Goal: Task Accomplishment & Management: Complete application form

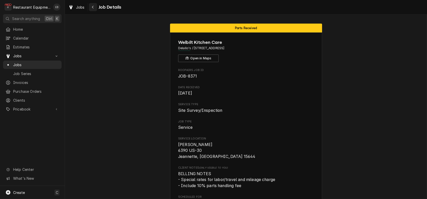
click at [97, 10] on button "Navigate back" at bounding box center [93, 7] width 8 height 8
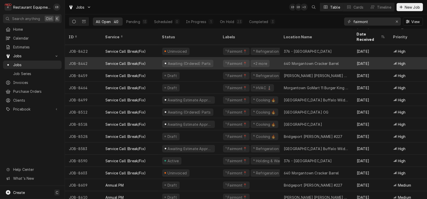
scroll to position [295, 0]
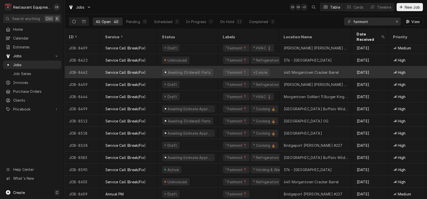
click at [223, 70] on div "¹ Fairmont📍 +2 more" at bounding box center [249, 72] width 61 height 12
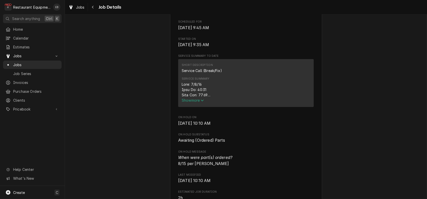
scroll to position [169, 0]
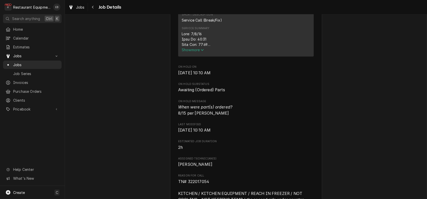
click at [192, 52] on span "Show more" at bounding box center [193, 50] width 22 height 4
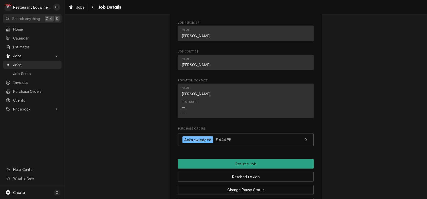
scroll to position [659, 0]
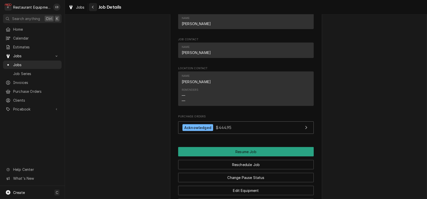
click at [96, 9] on div "Navigate back" at bounding box center [92, 7] width 5 height 5
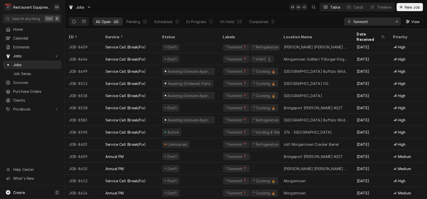
scroll to position [336, 0]
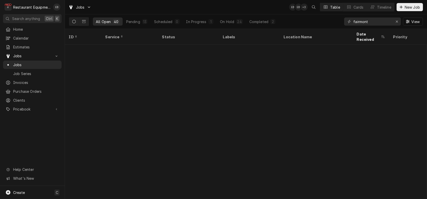
scroll to position [336, 0]
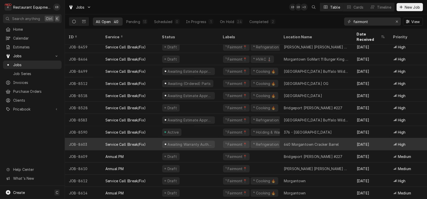
click at [225, 139] on div "¹ Fairmont📍 ⁴ Refrigeration ❄️" at bounding box center [249, 144] width 61 height 12
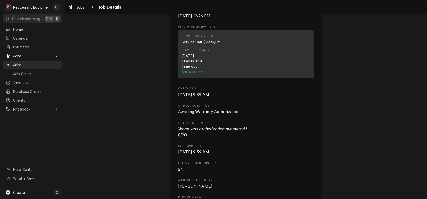
scroll to position [219, 0]
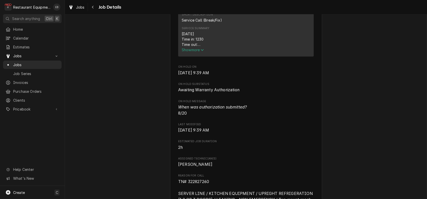
click at [193, 52] on span "Show more" at bounding box center [193, 50] width 22 height 4
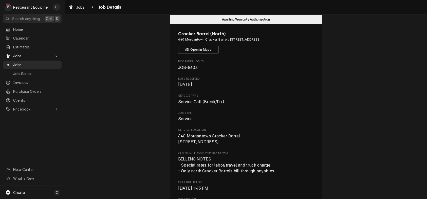
scroll to position [0, 0]
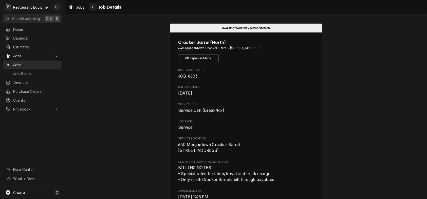
click at [96, 8] on div "Navigate back" at bounding box center [92, 7] width 5 height 5
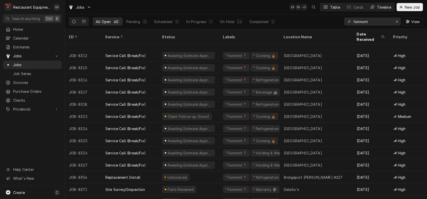
scroll to position [165, 0]
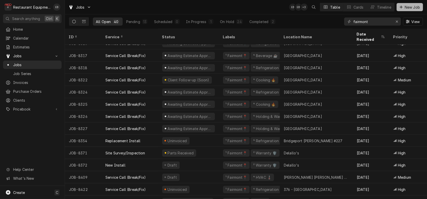
click at [404, 9] on span "New Job" at bounding box center [412, 7] width 17 height 5
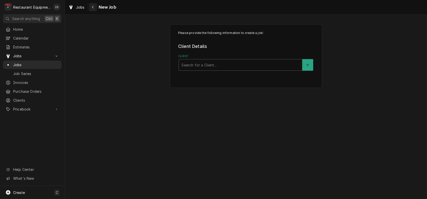
click at [96, 7] on div "Navigate back" at bounding box center [92, 7] width 5 height 5
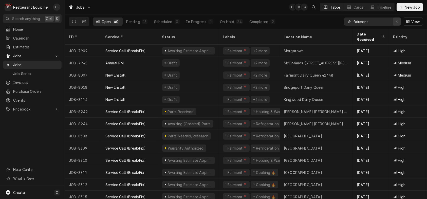
click at [396, 23] on icon "Erase input" at bounding box center [397, 22] width 2 height 2
click at [371, 22] on input "Dynamic Content Wrapper" at bounding box center [377, 21] width 48 height 8
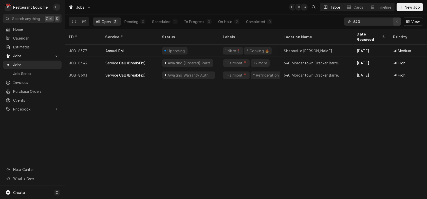
type input "640"
click at [396, 23] on icon "Erase input" at bounding box center [397, 22] width 3 height 4
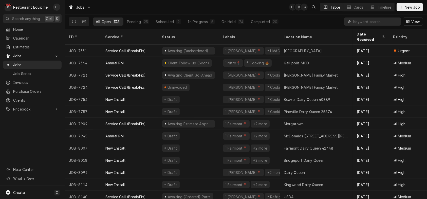
click at [375, 23] on input "Dynamic Content Wrapper" at bounding box center [375, 21] width 45 height 8
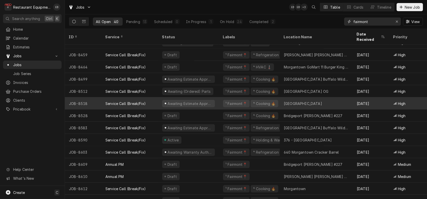
scroll to position [336, 0]
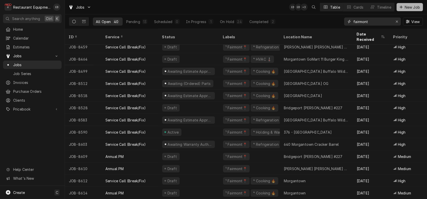
type input "fairmont"
click at [414, 8] on span "New Job" at bounding box center [412, 7] width 17 height 5
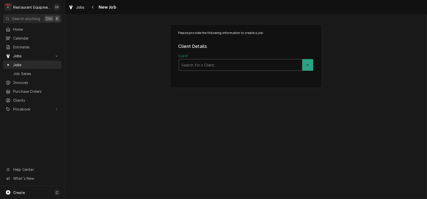
click at [210, 69] on div "Client" at bounding box center [240, 64] width 118 height 9
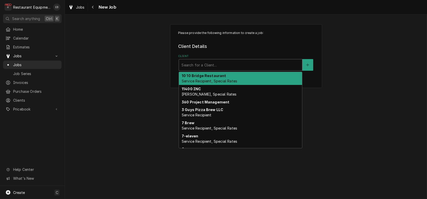
type input "R"
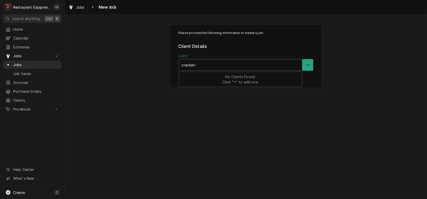
type input "cracker"
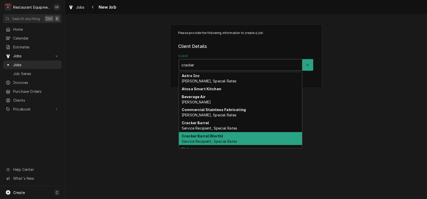
click at [219, 138] on strong "Cracker Barrel (North)" at bounding box center [203, 136] width 42 height 4
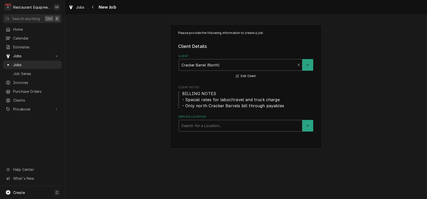
click at [221, 130] on div "Service Location" at bounding box center [240, 125] width 118 height 9
type input "640"
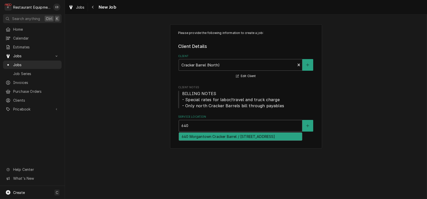
click at [212, 140] on div "640 Morgantown Cracker Barrel / [STREET_ADDRESS]" at bounding box center [240, 137] width 123 height 8
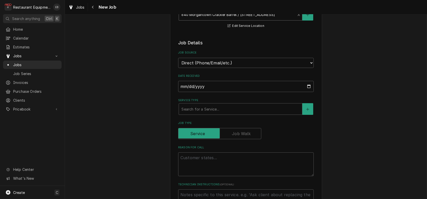
scroll to position [118, 0]
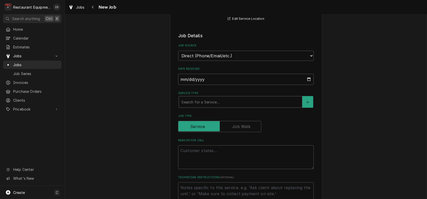
click at [201, 106] on div "Service Type" at bounding box center [240, 101] width 118 height 9
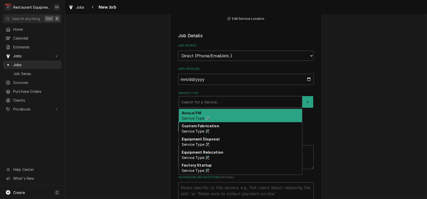
type textarea "x"
type input "i"
type textarea "x"
type input "in"
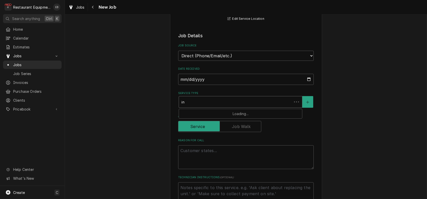
type textarea "x"
type input "ins"
type textarea "x"
type input "inst"
type textarea "x"
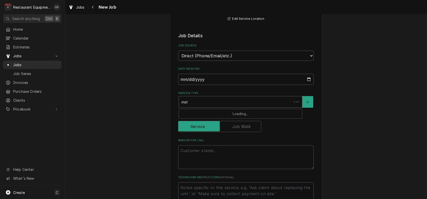
type input "insta"
type textarea "x"
type input "instal"
type textarea "x"
type input "install"
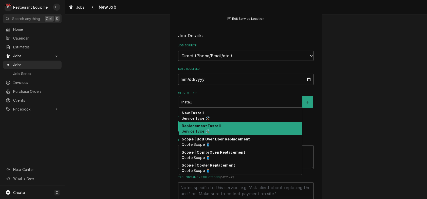
click at [213, 135] on div "Replacement Install Service Type 🛠️" at bounding box center [240, 128] width 123 height 13
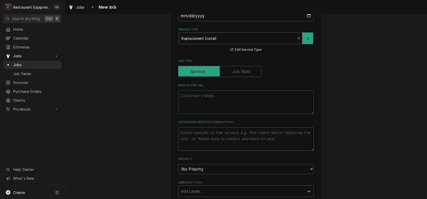
scroll to position [203, 0]
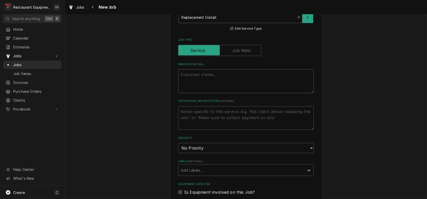
click at [197, 93] on textarea "Reason For Call" at bounding box center [246, 81] width 136 height 24
type textarea "x"
type textarea "R"
type textarea "x"
type textarea "Re"
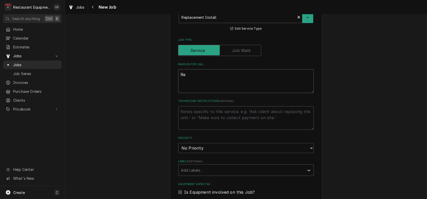
type textarea "x"
type textarea "Rep"
type textarea "x"
type textarea "Repl"
type textarea "x"
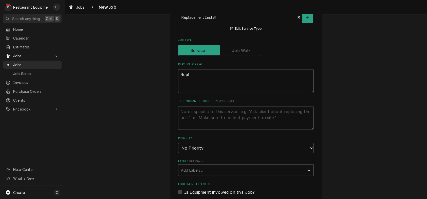
type textarea "Repla"
type textarea "x"
type textarea "Replac"
type textarea "x"
type textarea "Replace"
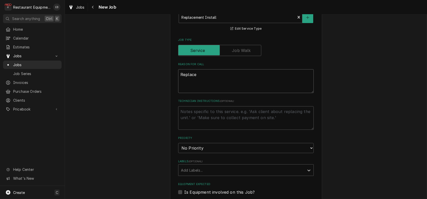
type textarea "x"
type textarea "Replacem"
type textarea "x"
type textarea "Replaceme"
type textarea "x"
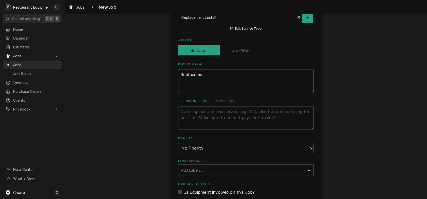
type textarea "Replacemen"
type textarea "x"
type textarea "Replacement"
type textarea "x"
type textarea "Replacement"
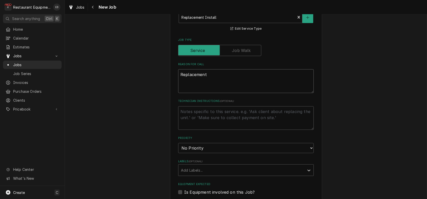
type textarea "x"
type textarea "Replacement I"
type textarea "x"
type textarea "Replacement In"
type textarea "x"
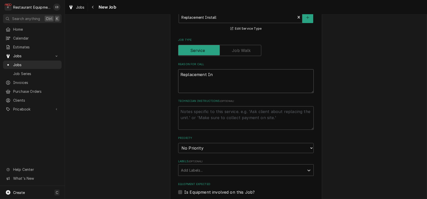
type textarea "Replacement Ins"
type textarea "x"
type textarea "Replacement Inst"
type textarea "x"
type textarea "Replacement Insta"
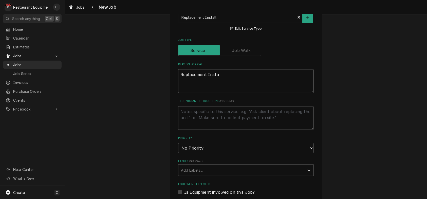
type textarea "x"
type textarea "Replacement Instal"
type textarea "x"
type textarea "Replacement Install"
type textarea "x"
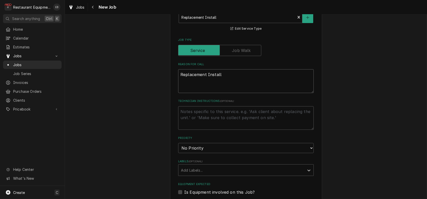
type textarea "Replacement Install."
type textarea "x"
type textarea "Replacement Install"
type textarea "x"
type textarea "Replacement Install"
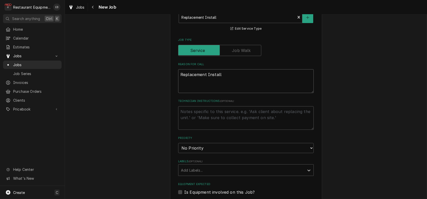
type textarea "x"
type textarea "Replacement Install B"
type textarea "x"
type textarea "Replacement Install Bl"
type textarea "x"
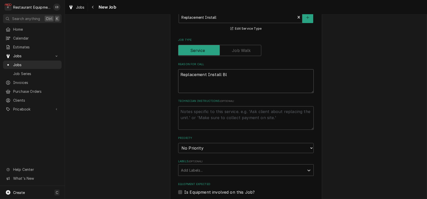
type textarea "Replacement Install Blo"
type textarea "x"
type textarea "Replacement Install Blod"
type textarea "x"
type textarea "Replacement Install Blodg"
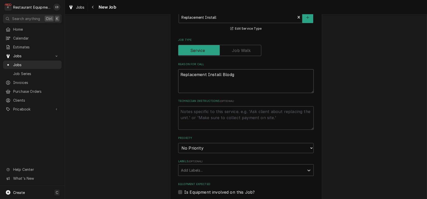
type textarea "x"
type textarea "Replacement Install Blodge"
type textarea "x"
type textarea "Replacement Install Blodget"
type textarea "x"
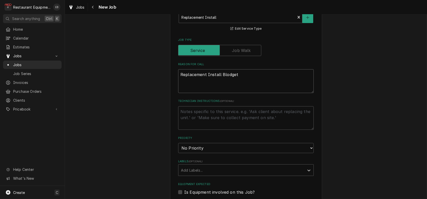
type textarea "Replacement Install Blodgett"
type textarea "x"
type textarea "Replacement Install Blodgett"
type textarea "x"
type textarea "Replacement Install Blodgett o"
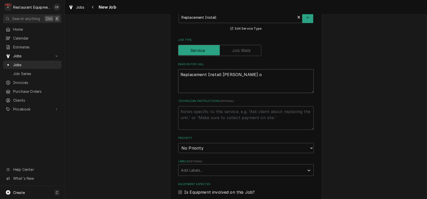
type textarea "x"
type textarea "Replacement Install Blodgett ov"
type textarea "x"
type textarea "Replacement Install Blodgett ove"
type textarea "x"
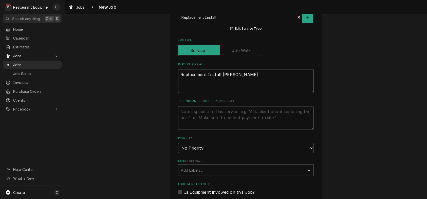
type textarea "Replacement Install Blodgett oven"
click at [207, 93] on textarea "Replacement Install Blodgett oven" at bounding box center [246, 81] width 136 height 24
type textarea "x"
type textarea "Replacement nstall Blodgett oven"
type textarea "x"
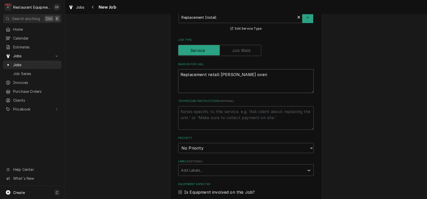
type textarea "Replacement install Blodgett oven"
click at [260, 93] on textarea "Replacement install Blodgett oven" at bounding box center [246, 81] width 136 height 24
type textarea "x"
type textarea "Replacement install Blodgett oven."
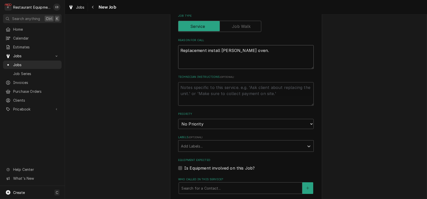
type textarea "x"
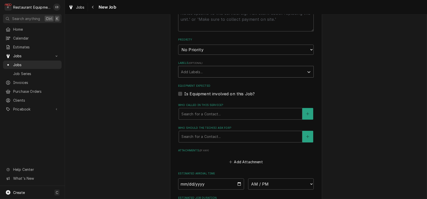
scroll to position [304, 0]
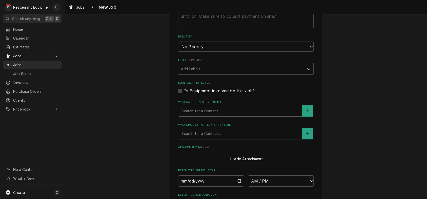
type textarea "Replacement install Blodgett oven."
click at [228, 52] on select "No Priority Urgent High Medium Low" at bounding box center [246, 47] width 136 height 10
select select "3"
click at [178, 52] on select "No Priority Urgent High Medium Low" at bounding box center [246, 47] width 136 height 10
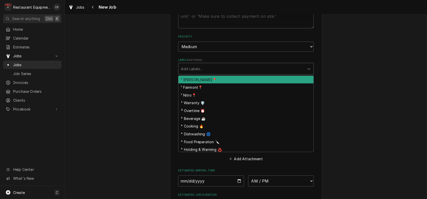
click at [219, 73] on div "Labels" at bounding box center [241, 68] width 121 height 9
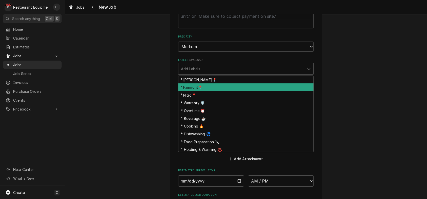
click at [213, 91] on div "¹ Fairmont📍" at bounding box center [245, 87] width 135 height 8
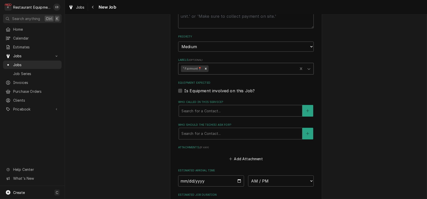
click at [220, 73] on div "Labels" at bounding box center [252, 68] width 86 height 9
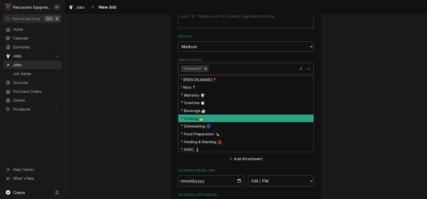
drag, startPoint x: 210, startPoint y: 158, endPoint x: 215, endPoint y: 143, distance: 15.8
click at [210, 122] on div "⁴ Cooking 🔥" at bounding box center [245, 119] width 135 height 8
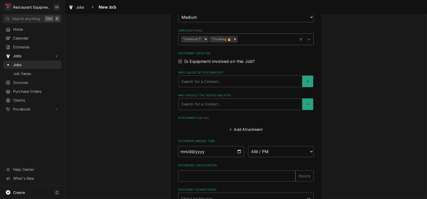
scroll to position [355, 0]
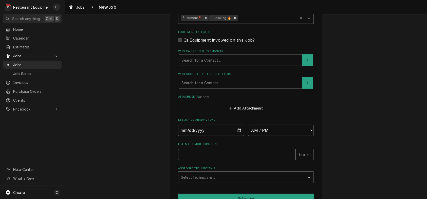
click at [222, 65] on div "Who called in this service?" at bounding box center [240, 59] width 118 height 9
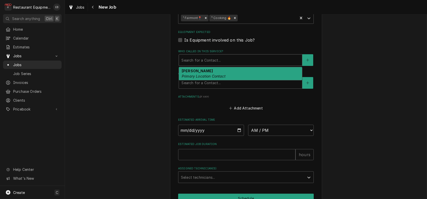
click at [204, 80] on div "Dan Lunger Primary Location Contact" at bounding box center [240, 73] width 123 height 13
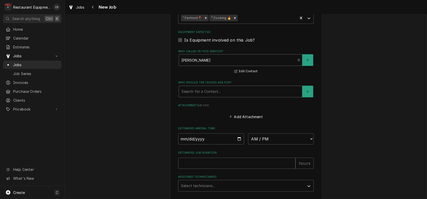
click at [208, 96] on div "Who should the tech(s) ask for?" at bounding box center [240, 91] width 118 height 9
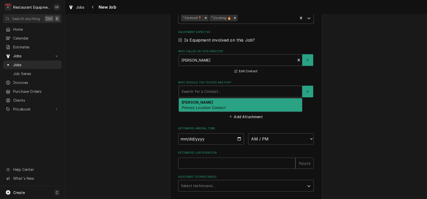
click at [204, 112] on div "Dan Lunger Primary Location Contact" at bounding box center [241, 105] width 124 height 14
click at [203, 110] on em "Primary Location Contact" at bounding box center [204, 107] width 44 height 4
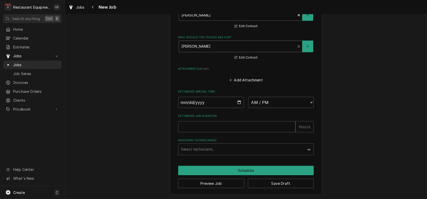
scroll to position [456, 0]
click at [238, 100] on input "Date" at bounding box center [211, 102] width 66 height 11
type textarea "x"
type input "2025-08-20"
type textarea "x"
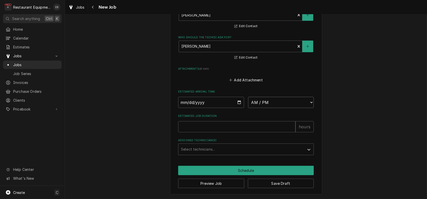
click at [275, 98] on select "AM / PM 6:00 AM 6:15 AM 6:30 AM 6:45 AM 7:00 AM 7:15 AM 7:30 AM 7:45 AM 8:00 AM…" at bounding box center [281, 102] width 66 height 11
select select "10:00:00"
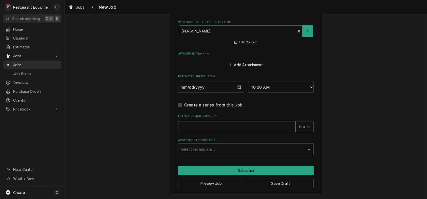
click at [200, 132] on input "Estimated Job Duration" at bounding box center [236, 126] width 117 height 11
type textarea "x"
type input "6"
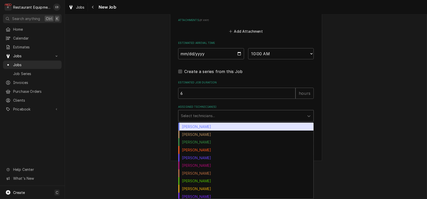
click at [200, 120] on div "Assigned Technician(s)" at bounding box center [241, 115] width 121 height 9
click at [200, 130] on div "Bryan Sanders" at bounding box center [245, 127] width 135 height 8
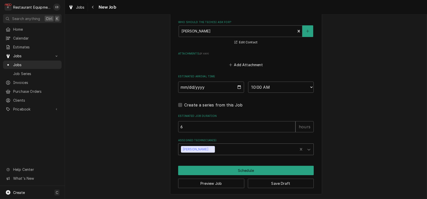
type textarea "x"
click at [223, 154] on div "Assigned Technician(s)" at bounding box center [255, 149] width 79 height 9
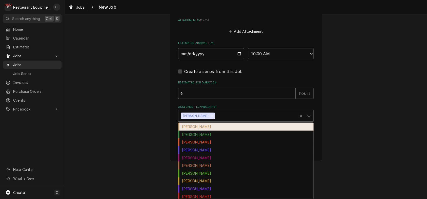
scroll to position [473, 0]
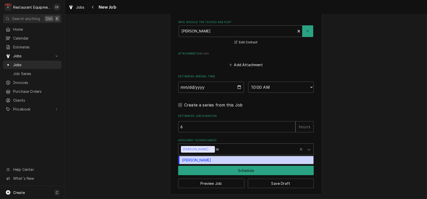
type input "n"
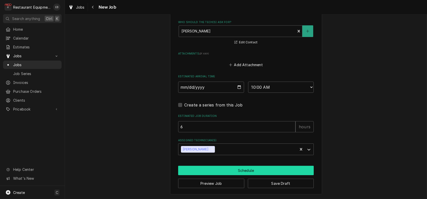
click at [255, 168] on button "Schedule" at bounding box center [246, 170] width 136 height 9
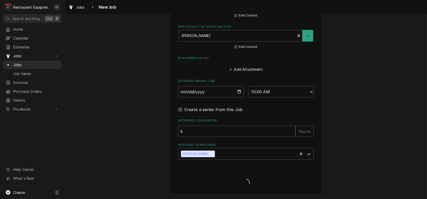
scroll to position [473, 0]
type textarea "x"
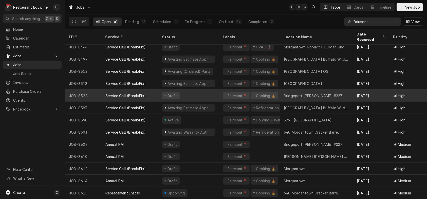
scroll to position [348, 0]
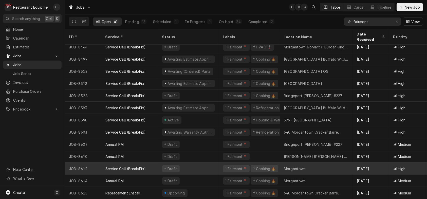
click at [213, 165] on div "Draft" at bounding box center [188, 168] width 61 height 12
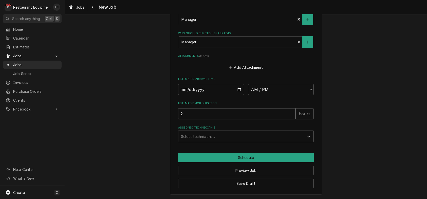
scroll to position [439, 0]
click at [240, 95] on input "Date" at bounding box center [211, 89] width 66 height 11
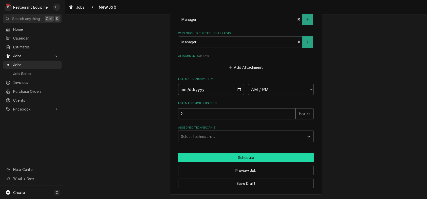
type textarea "x"
type input "[DATE]"
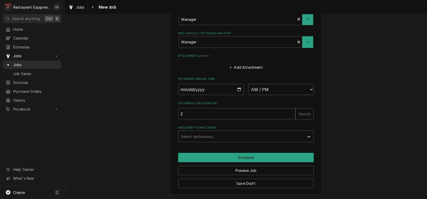
type textarea "x"
click at [277, 95] on select "AM / PM 6:00 AM 6:15 AM 6:30 AM 6:45 AM 7:00 AM 7:15 AM 7:30 AM 7:45 AM 8:00 AM…" at bounding box center [281, 89] width 66 height 11
select select "11:00:00"
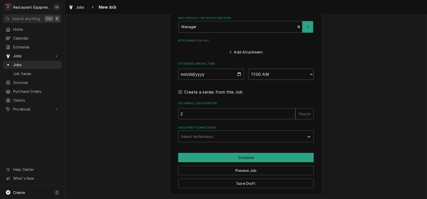
type textarea "x"
click at [229, 141] on div "Assigned Technician(s)" at bounding box center [241, 136] width 121 height 9
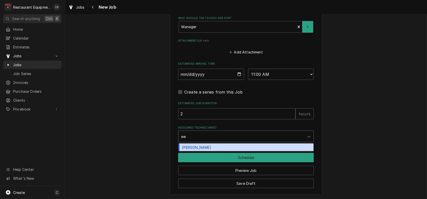
type input "[PERSON_NAME]"
click at [231, 151] on div "[PERSON_NAME]" at bounding box center [245, 147] width 135 height 8
type textarea "x"
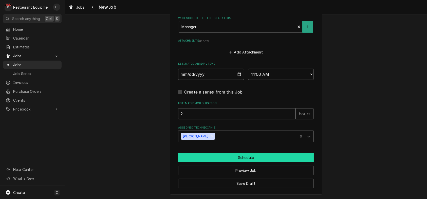
click at [236, 162] on button "Schedule" at bounding box center [246, 157] width 136 height 9
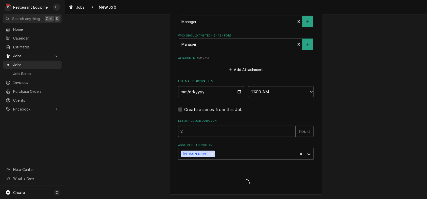
type textarea "x"
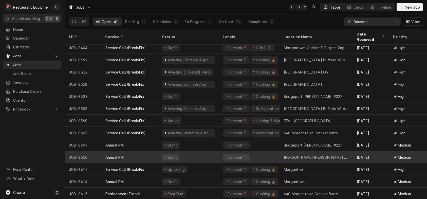
scroll to position [348, 0]
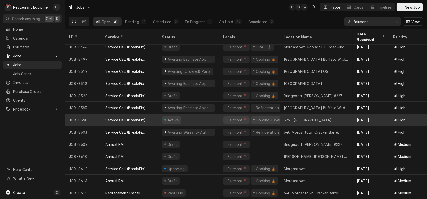
click at [219, 117] on div "Active" at bounding box center [188, 120] width 61 height 12
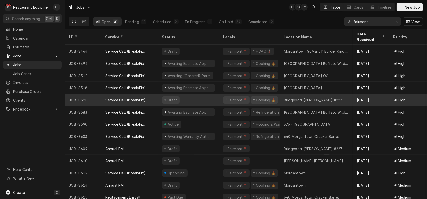
scroll to position [348, 0]
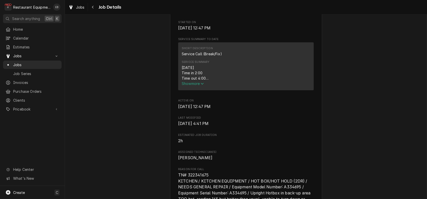
click at [197, 86] on span "Show more" at bounding box center [193, 83] width 22 height 4
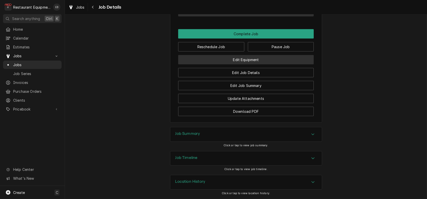
scroll to position [659, 0]
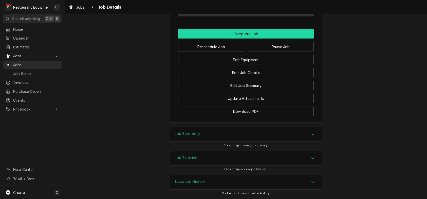
click at [219, 39] on button "Complete Job" at bounding box center [246, 33] width 136 height 9
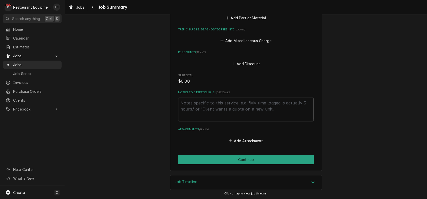
scroll to position [423, 0]
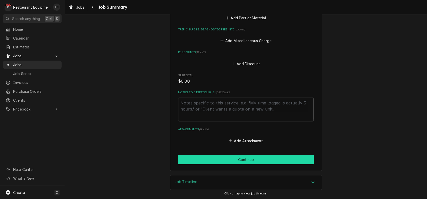
click at [260, 155] on button "Continue" at bounding box center [246, 159] width 136 height 9
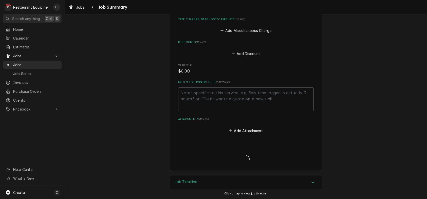
type textarea "x"
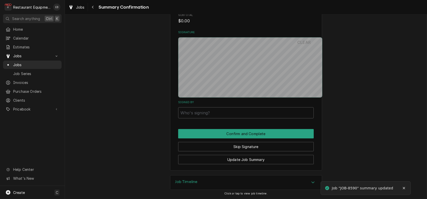
scroll to position [409, 0]
click at [247, 142] on button "Skip Signature" at bounding box center [246, 146] width 136 height 9
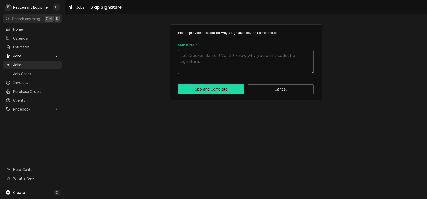
click at [221, 94] on button "Skip and Complete" at bounding box center [211, 88] width 66 height 9
click at [226, 61] on textarea "Skip Reason" at bounding box center [246, 62] width 136 height 24
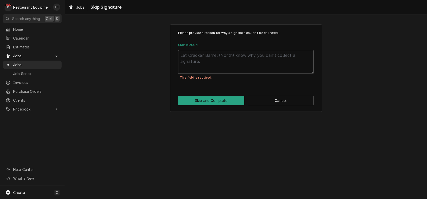
type textarea "x"
type textarea "N"
type textarea "x"
type textarea "N/"
type textarea "x"
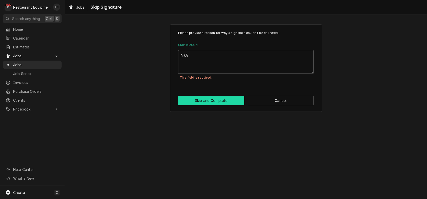
type textarea "N/A"
click at [235, 105] on button "Skip and Complete" at bounding box center [211, 100] width 66 height 9
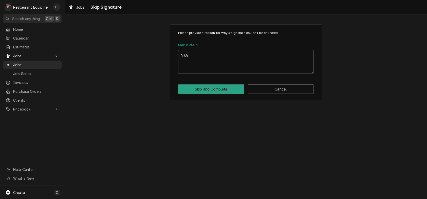
type textarea "x"
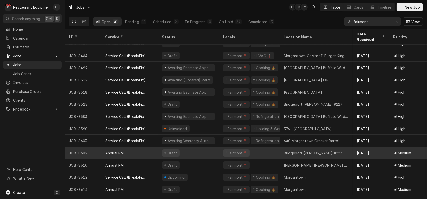
scroll to position [348, 0]
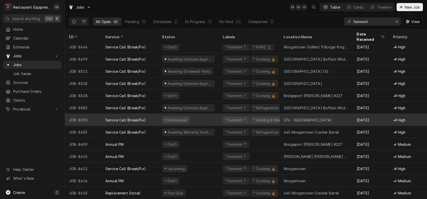
click at [218, 114] on div "Uninvoiced" at bounding box center [188, 120] width 61 height 12
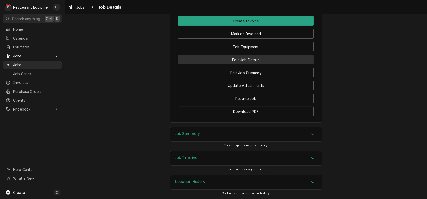
scroll to position [555, 0]
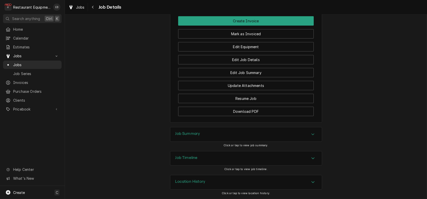
click at [249, 127] on div "Job Summary" at bounding box center [246, 134] width 152 height 14
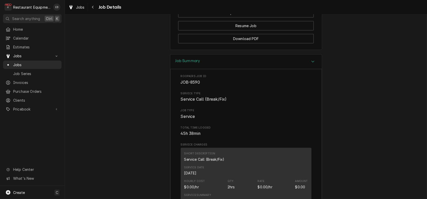
scroll to position [540, 0]
click at [94, 8] on icon "Navigate back" at bounding box center [93, 7] width 2 height 4
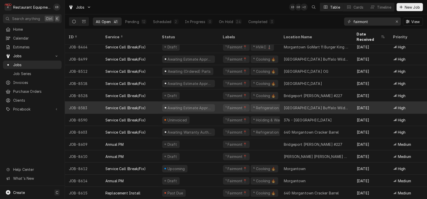
scroll to position [348, 0]
